Goal: Task Accomplishment & Management: Use online tool/utility

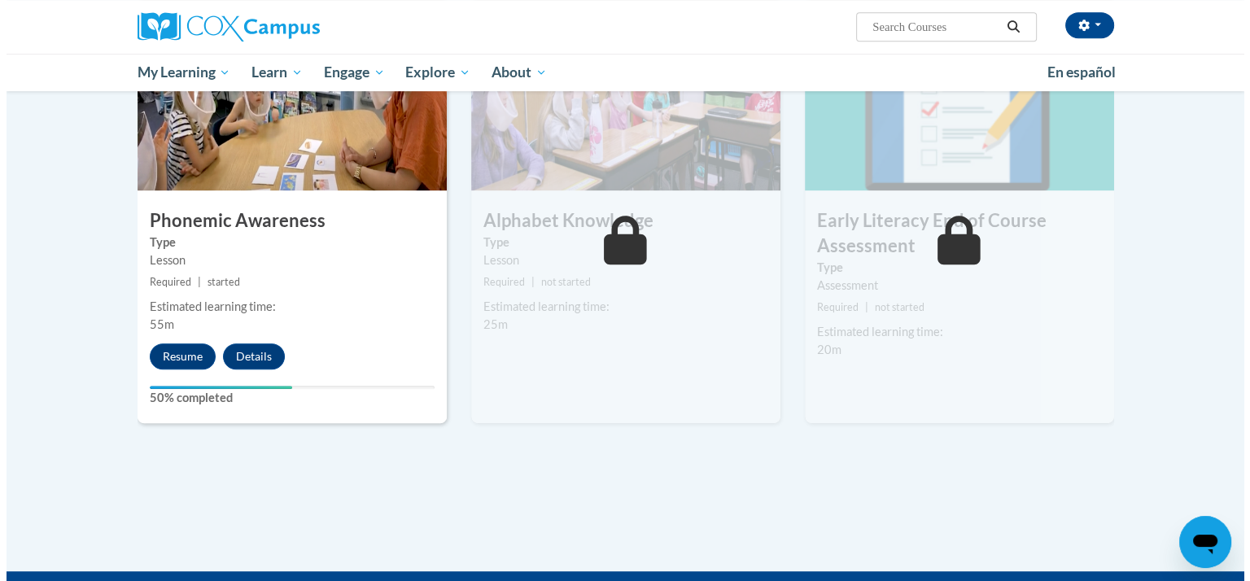
scroll to position [851, 0]
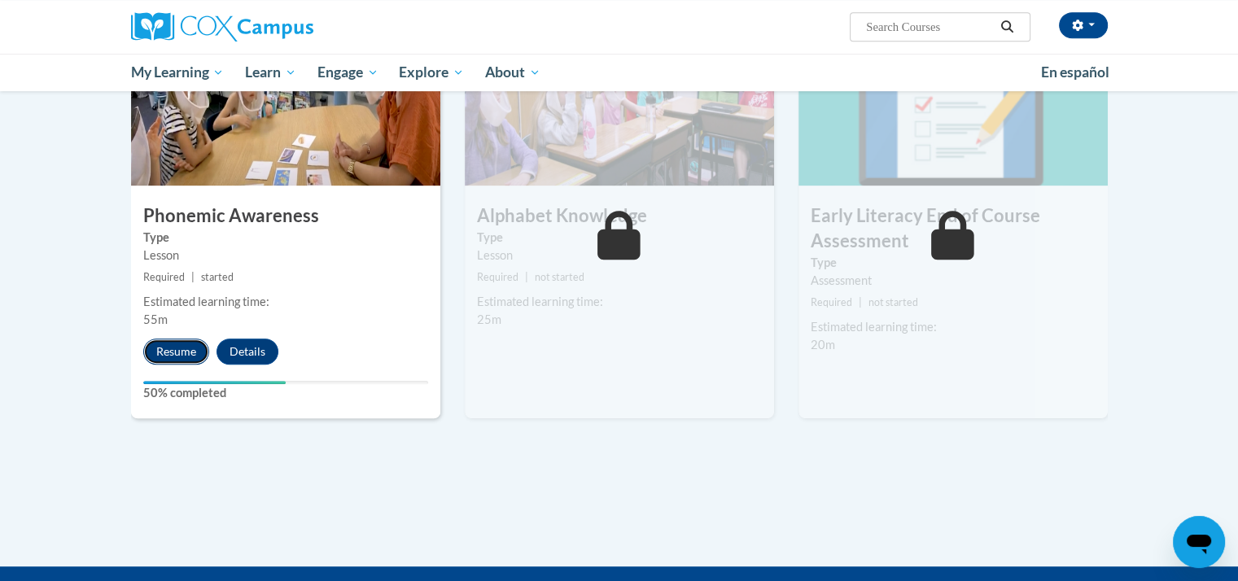
click at [169, 354] on button "Resume" at bounding box center [176, 352] width 66 height 26
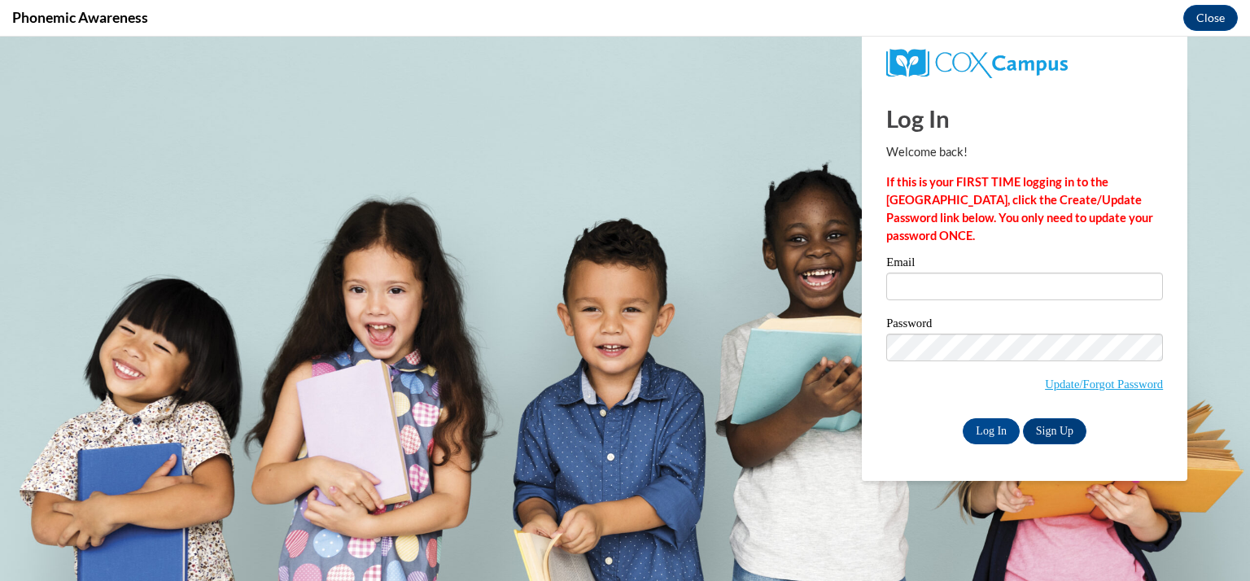
scroll to position [0, 0]
click at [947, 269] on label "Email" at bounding box center [1024, 264] width 277 height 16
click at [947, 273] on input "Email" at bounding box center [1024, 287] width 277 height 28
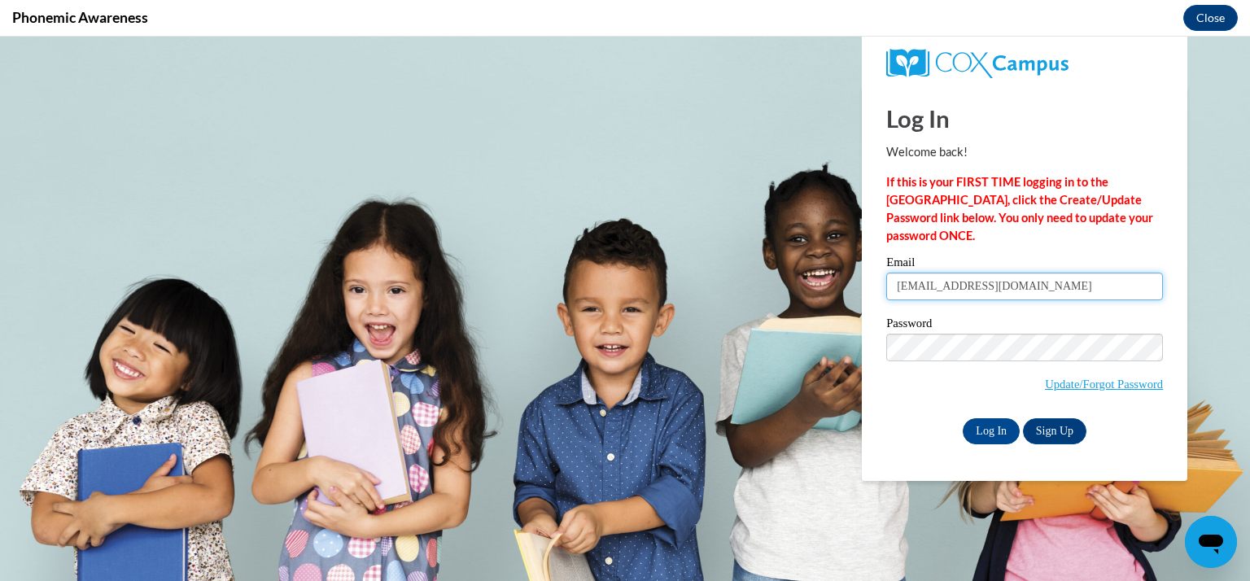
type input "[EMAIL_ADDRESS][DOMAIN_NAME]"
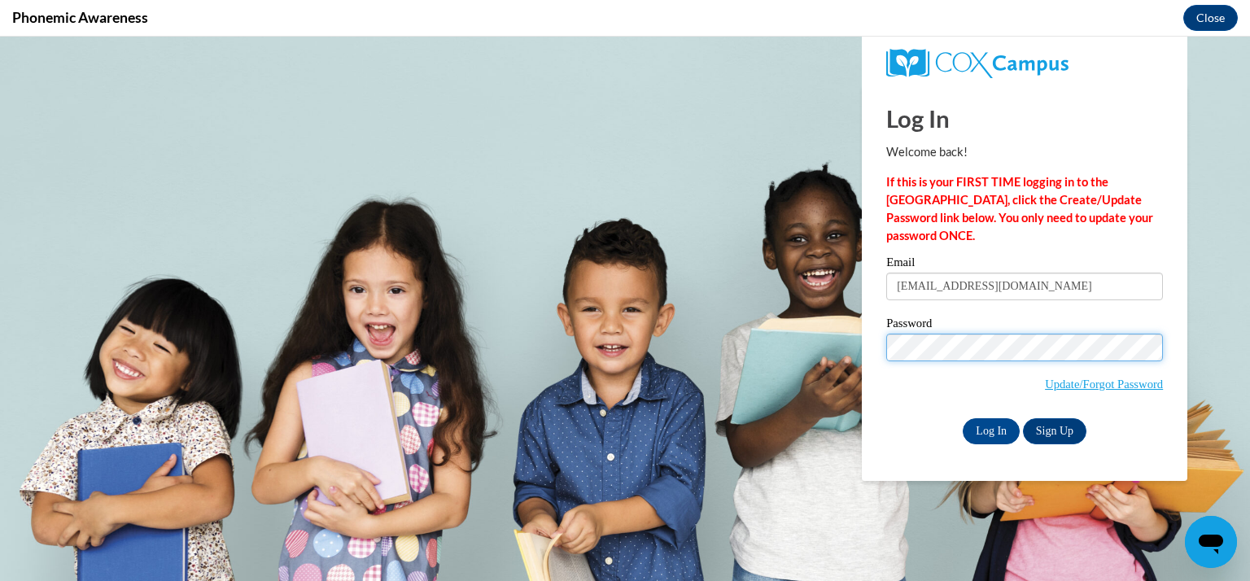
click at [963, 418] on input "Log In" at bounding box center [991, 431] width 57 height 26
